Goal: Navigation & Orientation: Find specific page/section

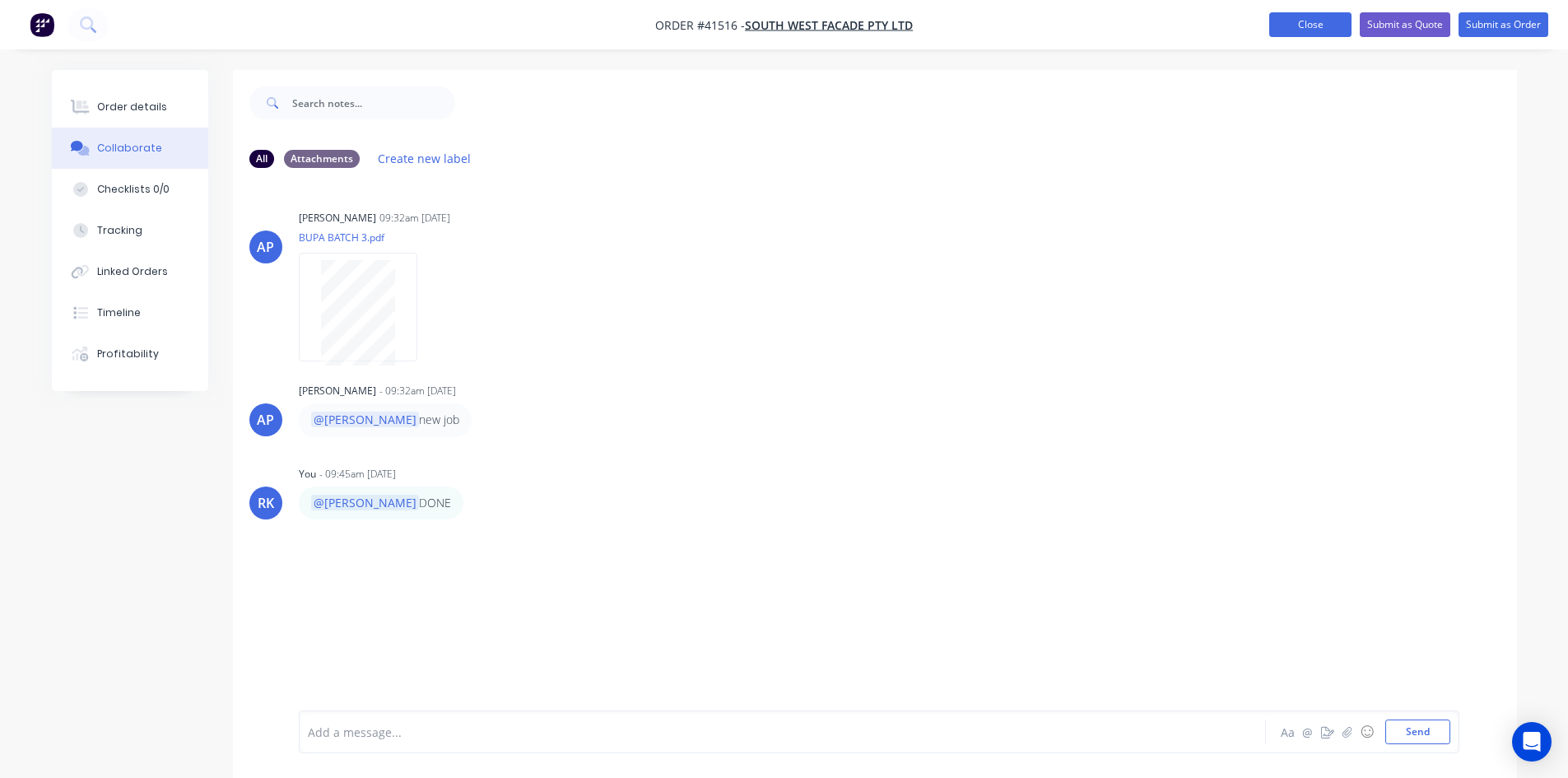
click at [1321, 26] on button "Close" at bounding box center [1310, 24] width 82 height 25
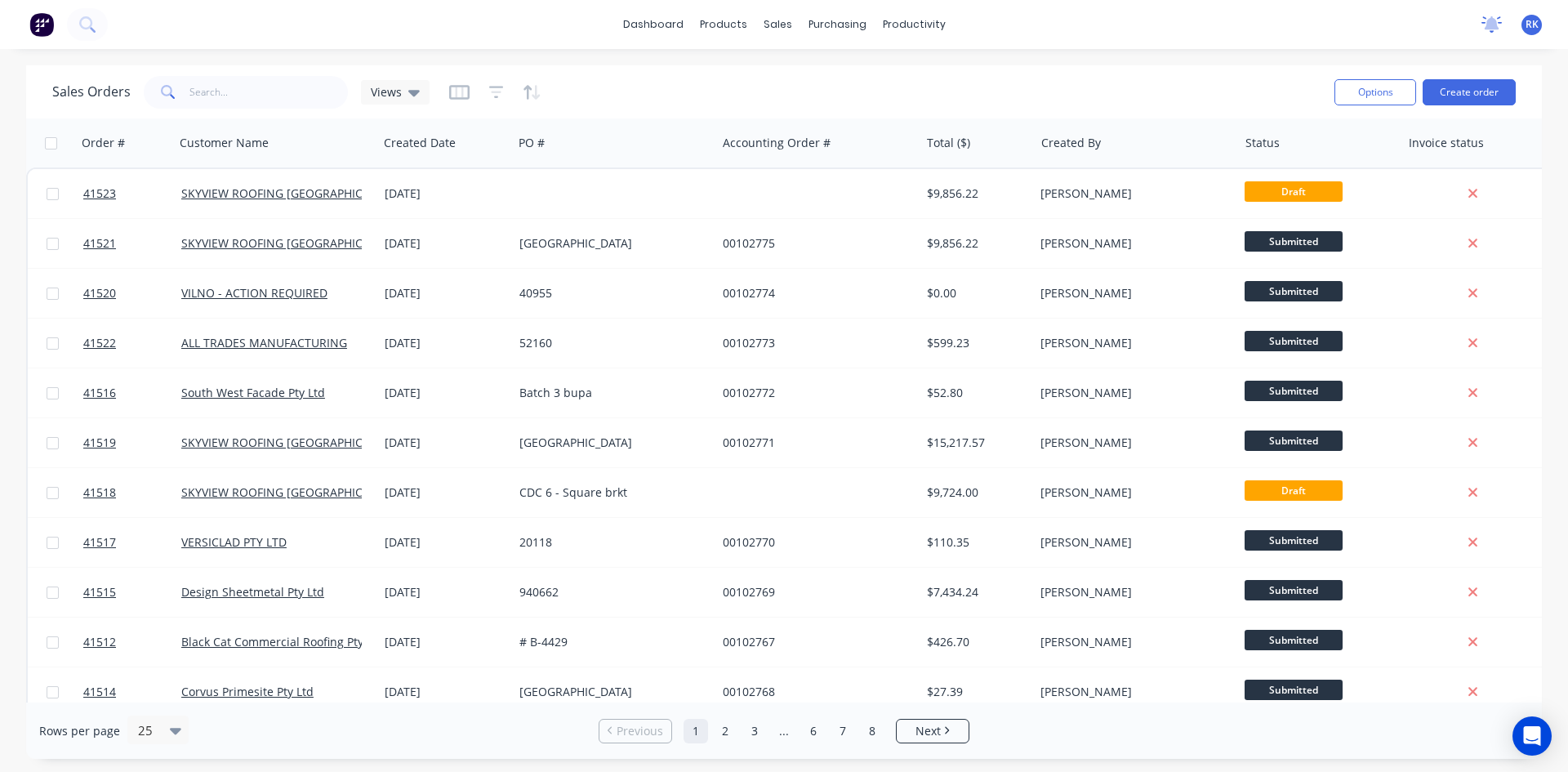
click at [1494, 26] on icon at bounding box center [1492, 23] width 15 height 13
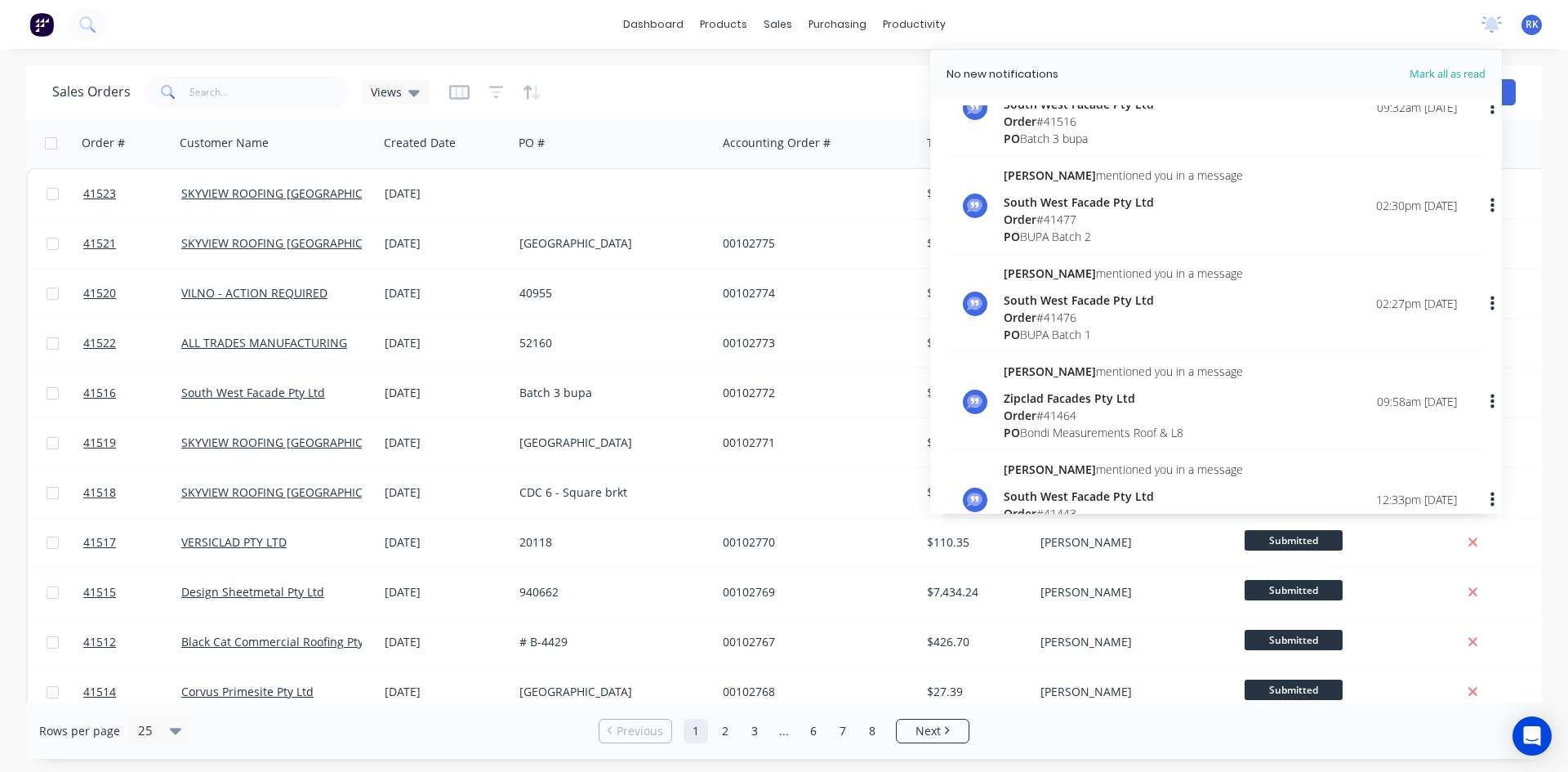
scroll to position [82, 0]
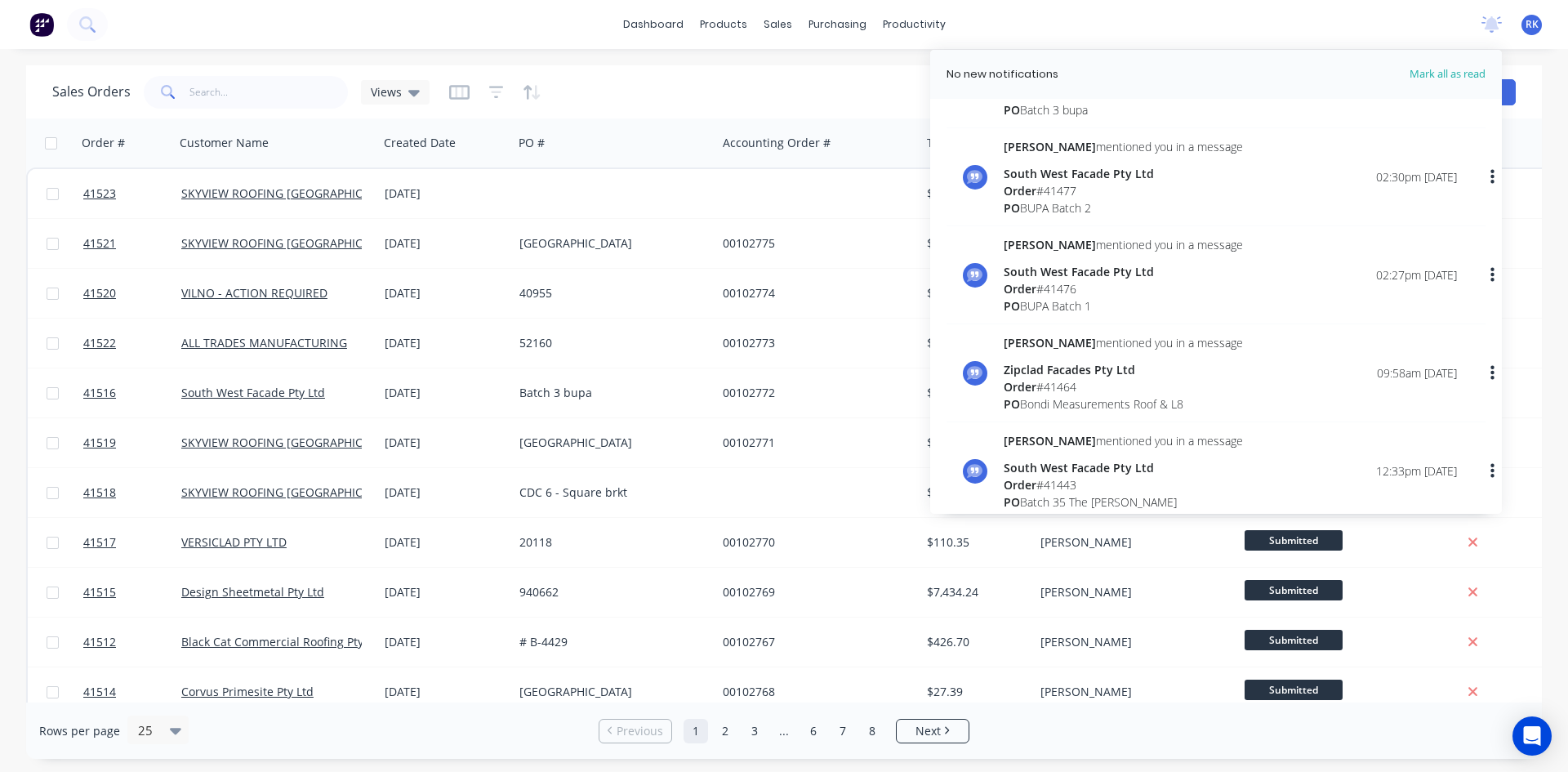
click at [1064, 386] on div "Order # 41464" at bounding box center [1123, 386] width 239 height 17
